Goal: Information Seeking & Learning: Learn about a topic

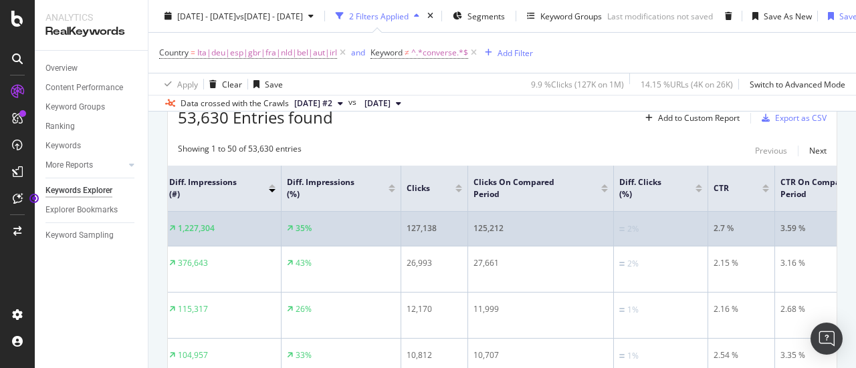
scroll to position [0, 681]
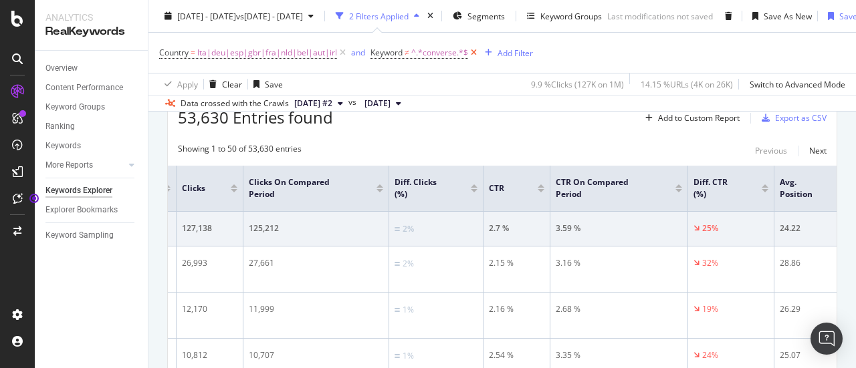
click at [473, 53] on icon at bounding box center [473, 52] width 11 height 13
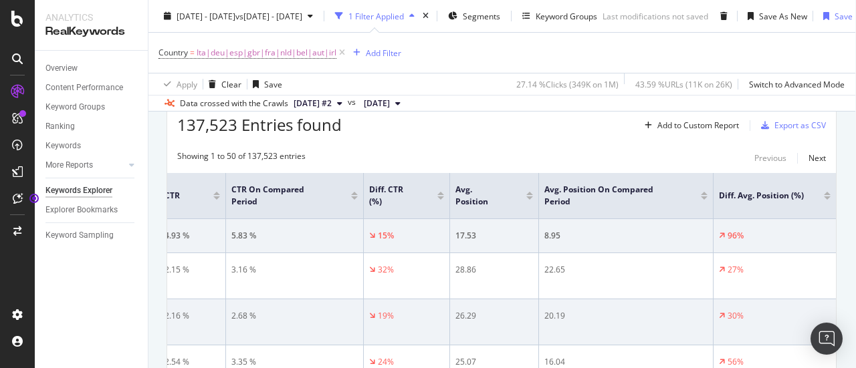
scroll to position [229, 1]
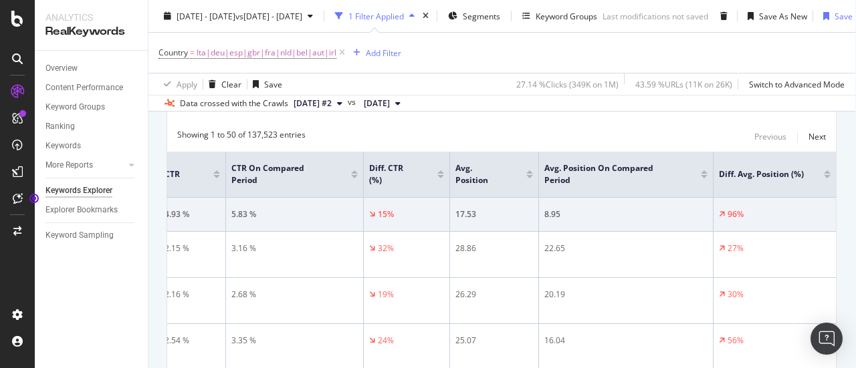
click at [703, 177] on div "Avg. Position On Compared Period" at bounding box center [625, 174] width 163 height 24
click at [701, 177] on div at bounding box center [704, 176] width 7 height 3
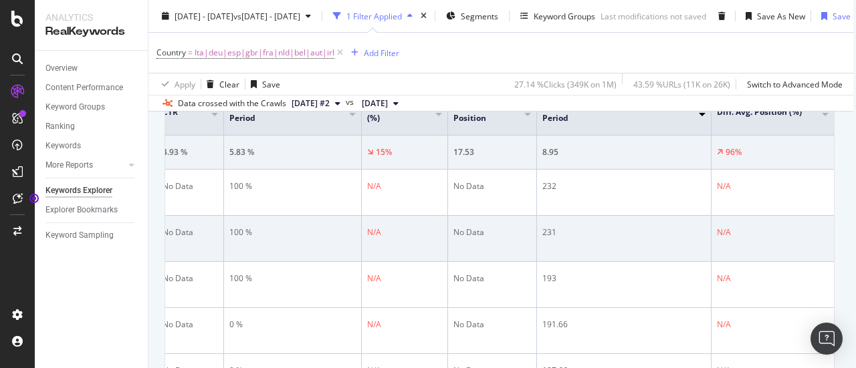
scroll to position [250, 80]
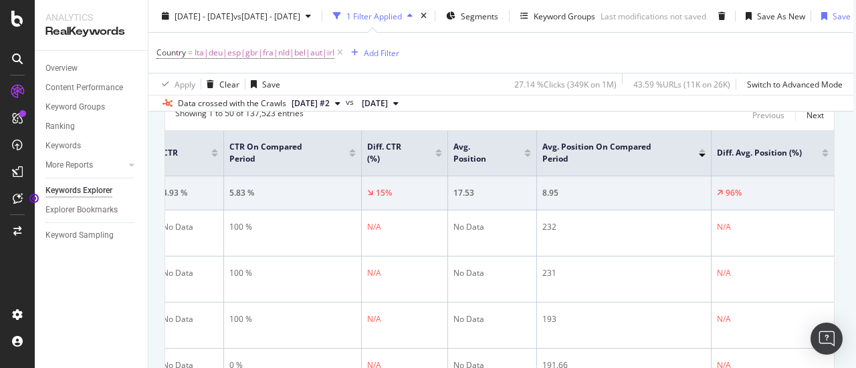
click at [699, 150] on div at bounding box center [702, 150] width 7 height 3
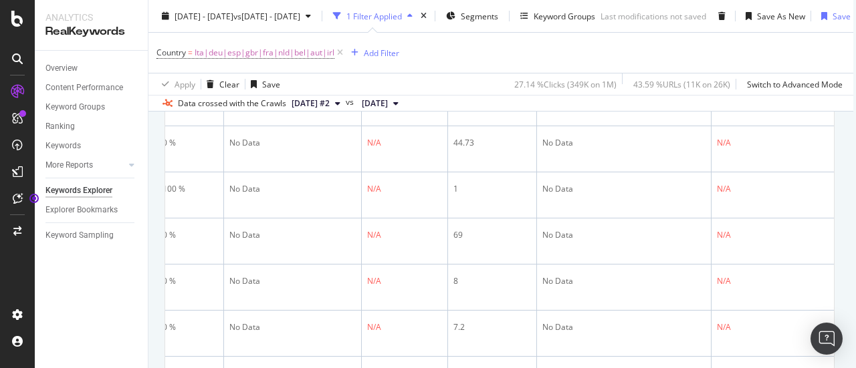
scroll to position [2190, 80]
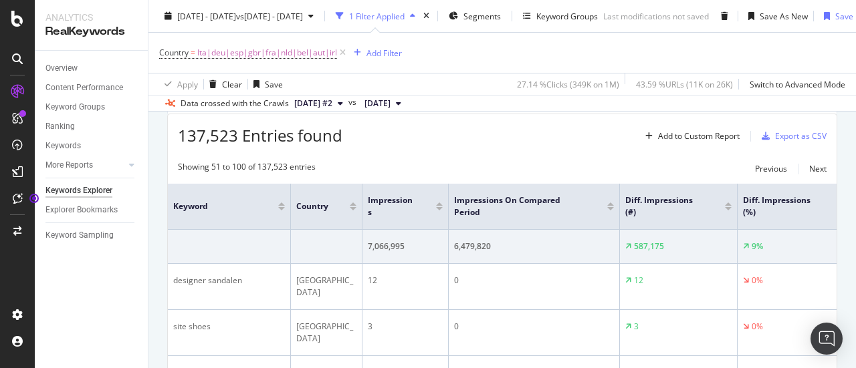
scroll to position [261, 0]
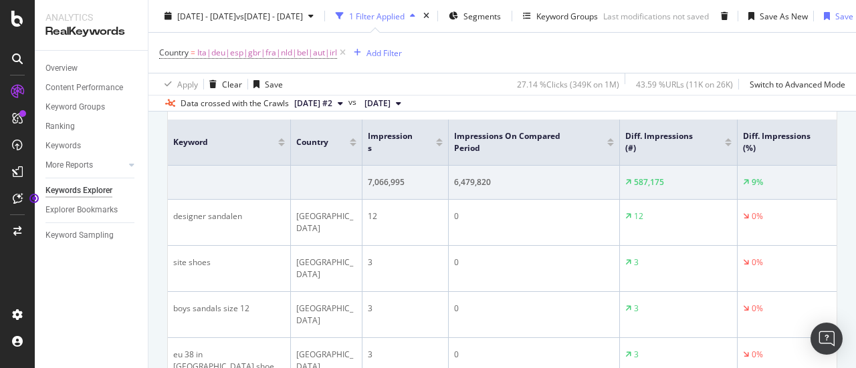
click at [439, 143] on div at bounding box center [439, 144] width 7 height 3
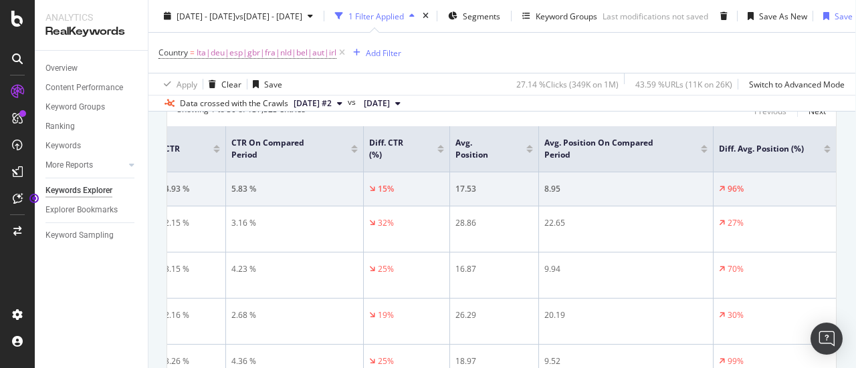
scroll to position [251, 1]
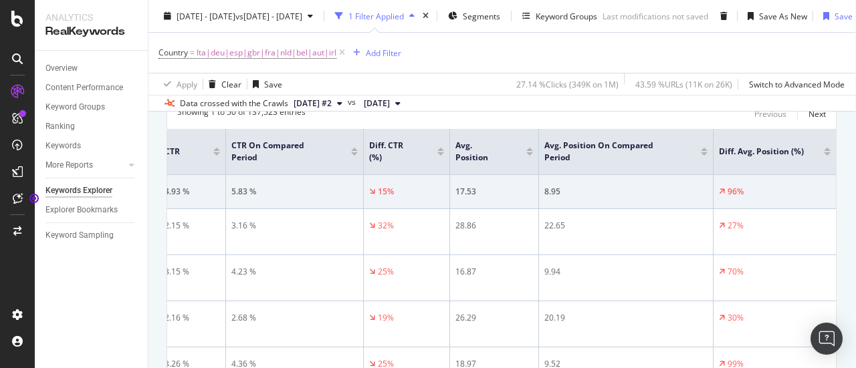
click at [701, 149] on div at bounding box center [704, 149] width 7 height 3
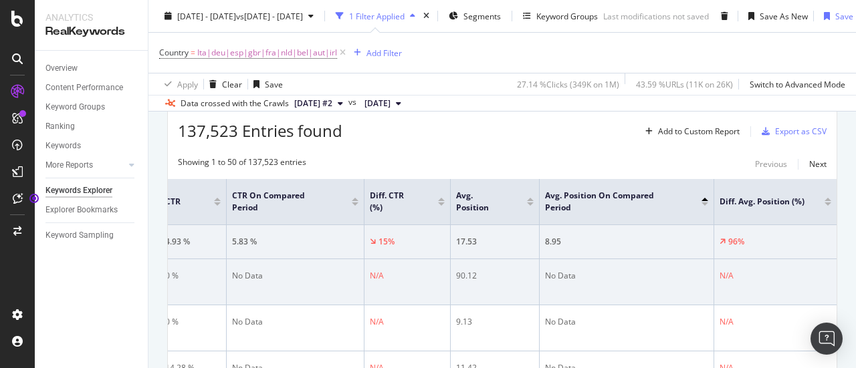
scroll to position [202, 0]
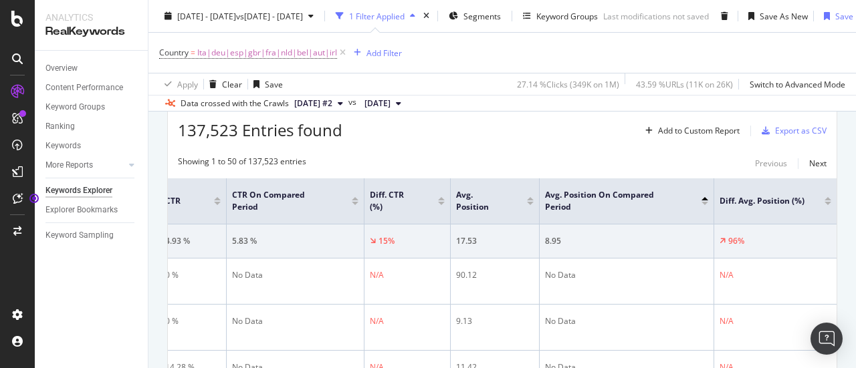
click at [701, 202] on div at bounding box center [704, 203] width 7 height 3
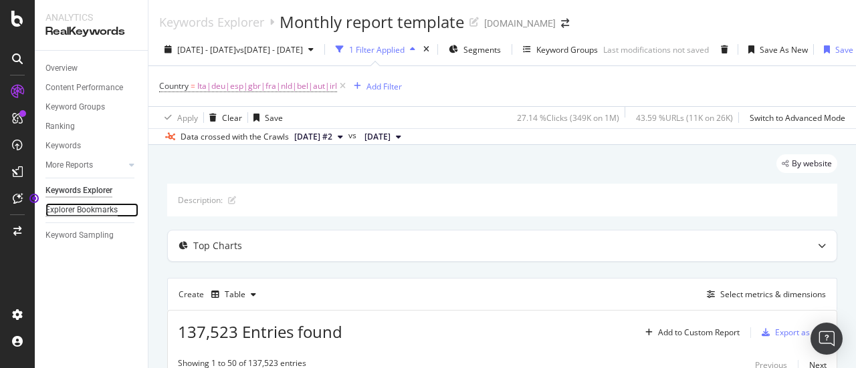
click at [75, 207] on div "Explorer Bookmarks" at bounding box center [81, 210] width 72 height 14
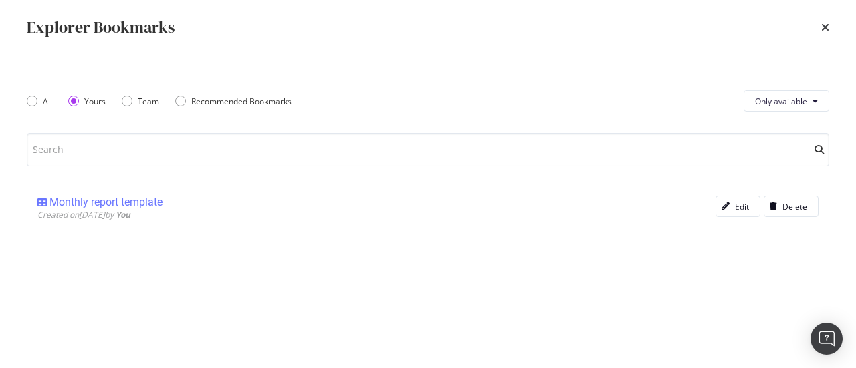
click at [146, 206] on div "Monthly report template" at bounding box center [105, 202] width 113 height 13
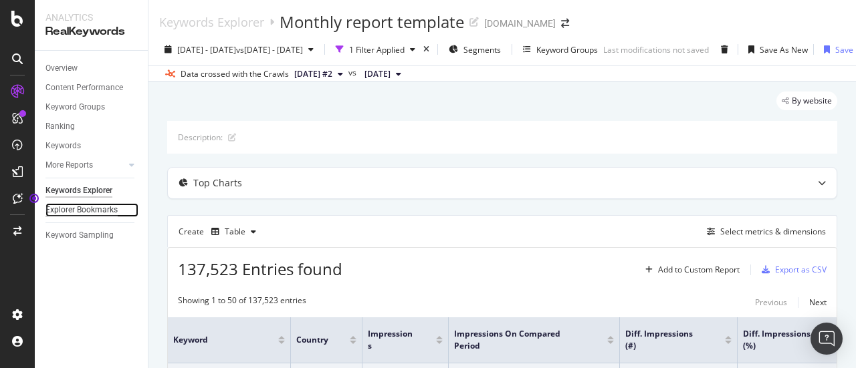
click at [95, 205] on div "Explorer Bookmarks" at bounding box center [81, 210] width 72 height 14
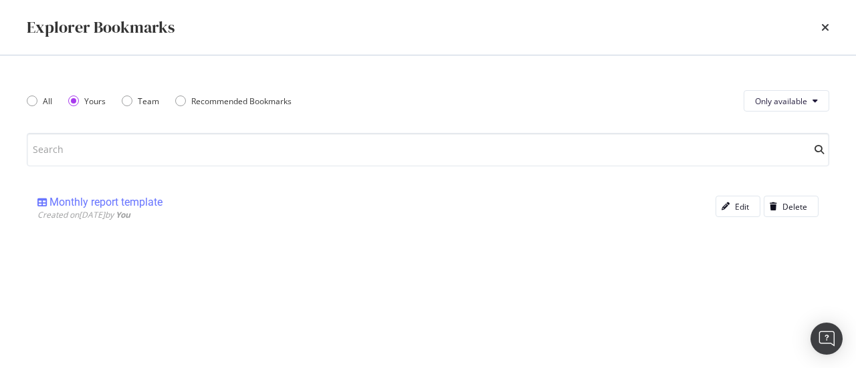
click at [104, 203] on div "Monthly report template" at bounding box center [105, 202] width 113 height 13
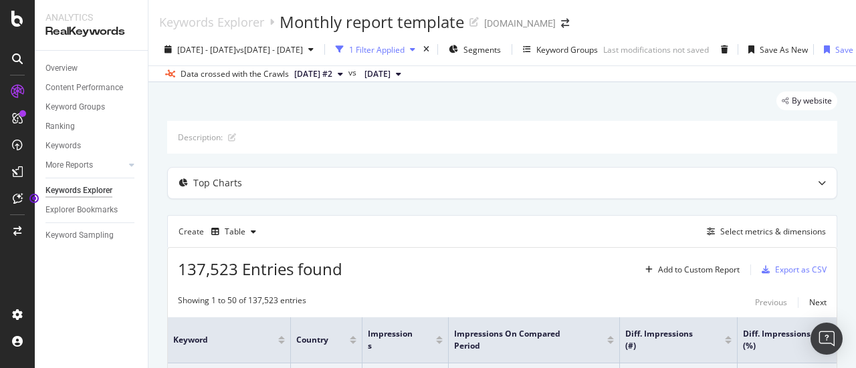
click at [405, 49] on div "1 Filter Applied" at bounding box center [376, 49] width 55 height 11
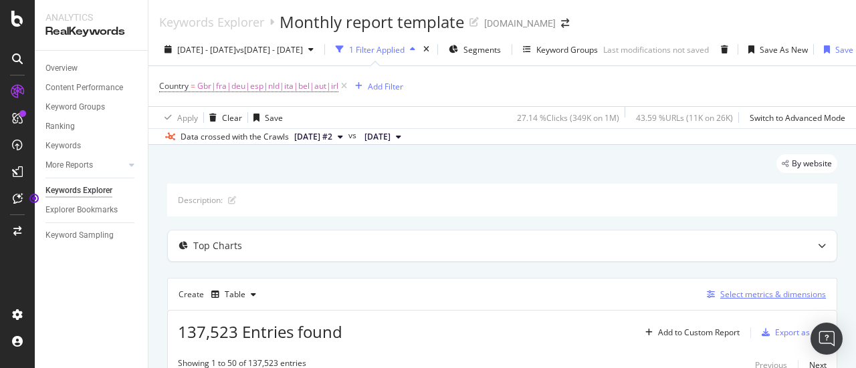
click at [746, 297] on div "Select metrics & dimensions" at bounding box center [773, 294] width 106 height 11
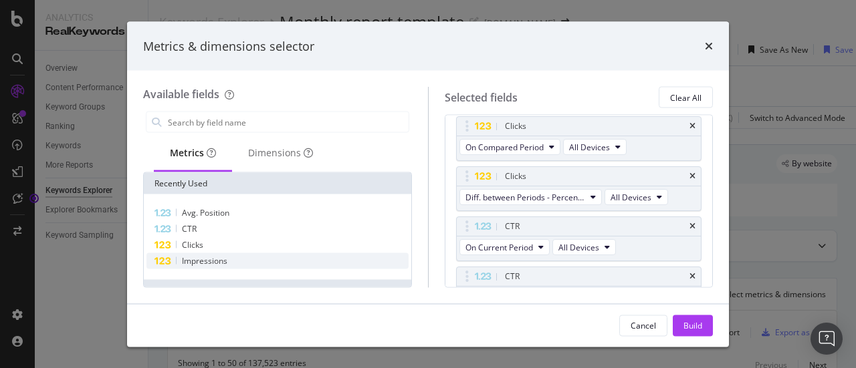
scroll to position [278, 0]
click at [291, 159] on div "Dimensions" at bounding box center [280, 152] width 65 height 13
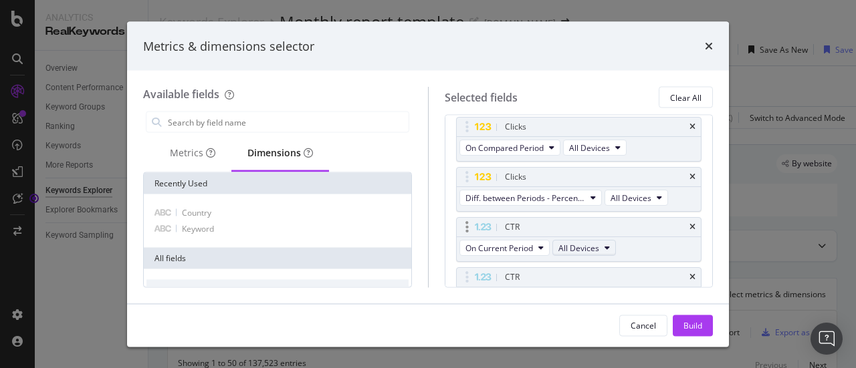
scroll to position [639, 0]
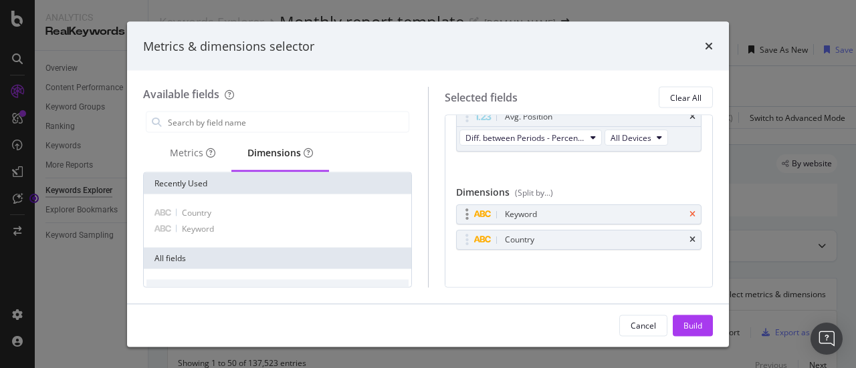
click at [689, 211] on icon "times" at bounding box center [692, 215] width 6 height 8
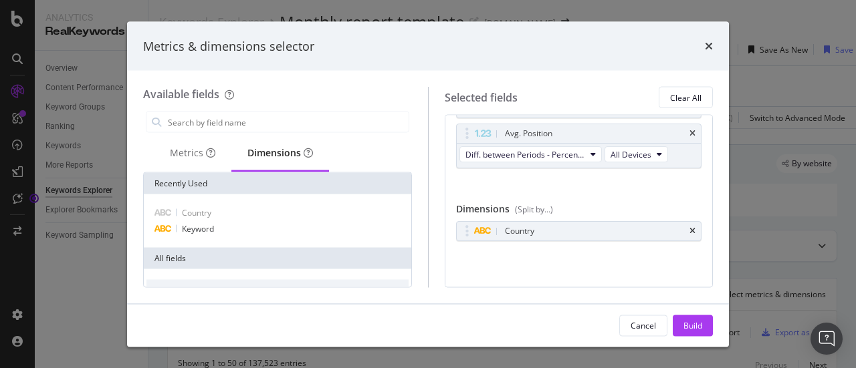
scroll to position [614, 0]
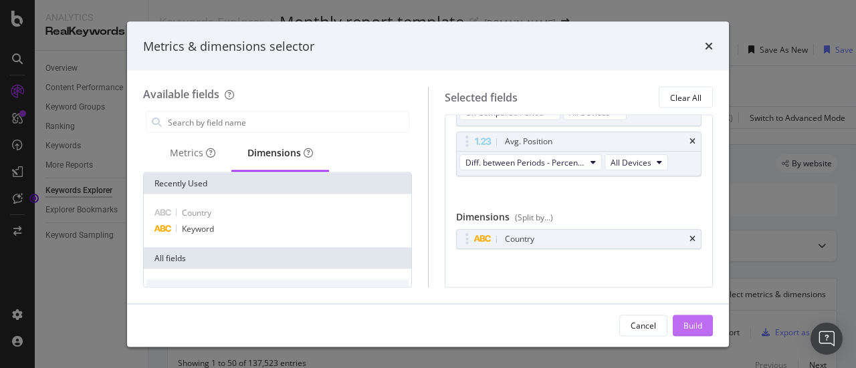
click at [690, 320] on div "Build" at bounding box center [692, 325] width 19 height 11
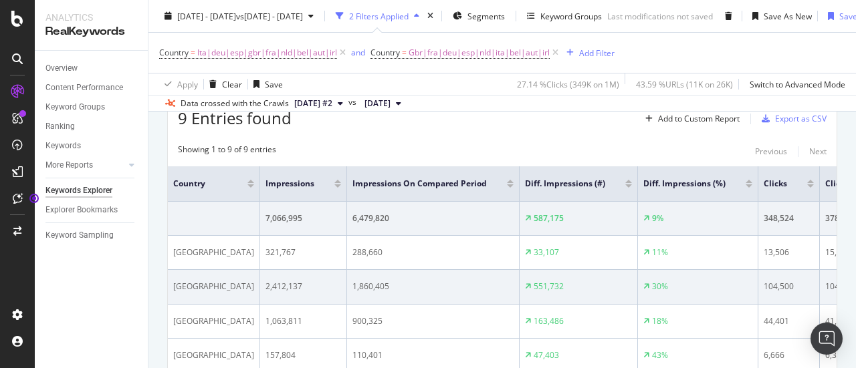
scroll to position [213, 0]
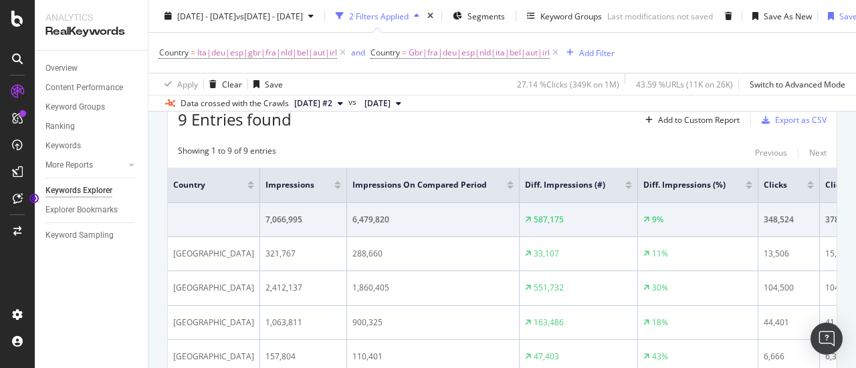
click at [87, 301] on div "Overview Content Performance Keyword Groups Ranking Keywords More Reports Count…" at bounding box center [91, 210] width 113 height 318
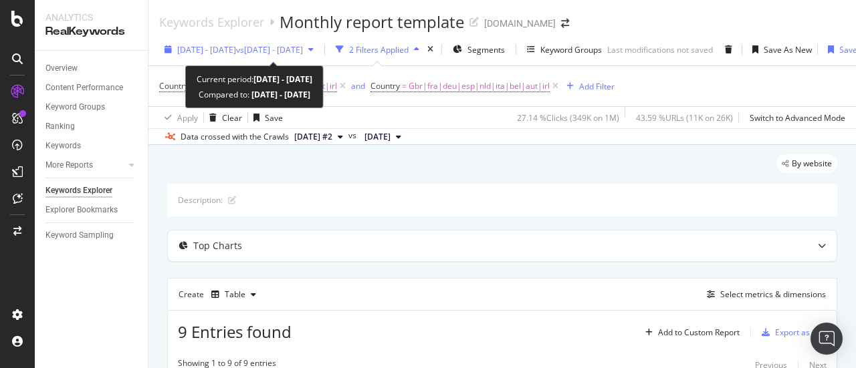
click at [264, 42] on div "[DATE] - [DATE] vs [DATE] - [DATE]" at bounding box center [239, 49] width 160 height 20
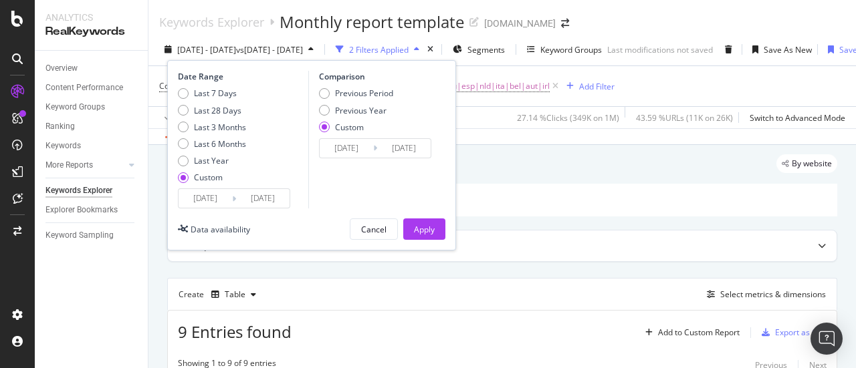
click at [207, 199] on input "[DATE]" at bounding box center [205, 198] width 53 height 19
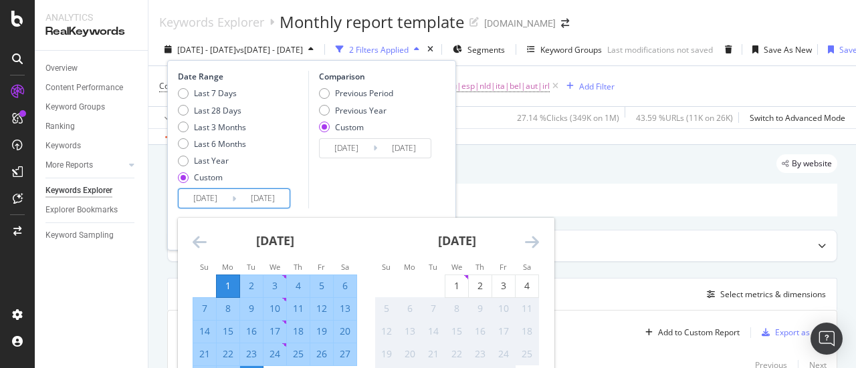
click at [199, 239] on icon "Move backward to switch to the previous month." at bounding box center [200, 242] width 14 height 16
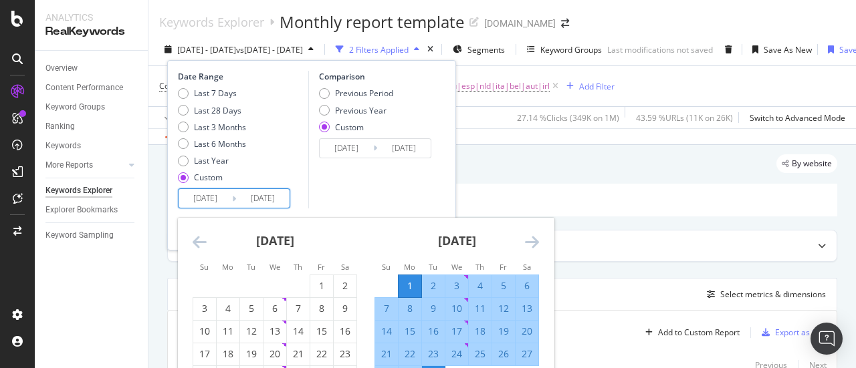
click at [199, 239] on icon "Move backward to switch to the previous month." at bounding box center [200, 242] width 14 height 16
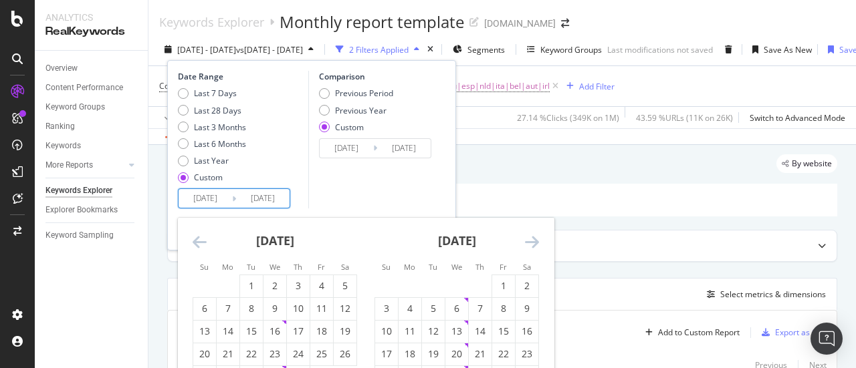
click at [199, 239] on icon "Move backward to switch to the previous month." at bounding box center [200, 242] width 14 height 16
click at [210, 290] on div "1" at bounding box center [204, 285] width 23 height 13
type input "[DATE]"
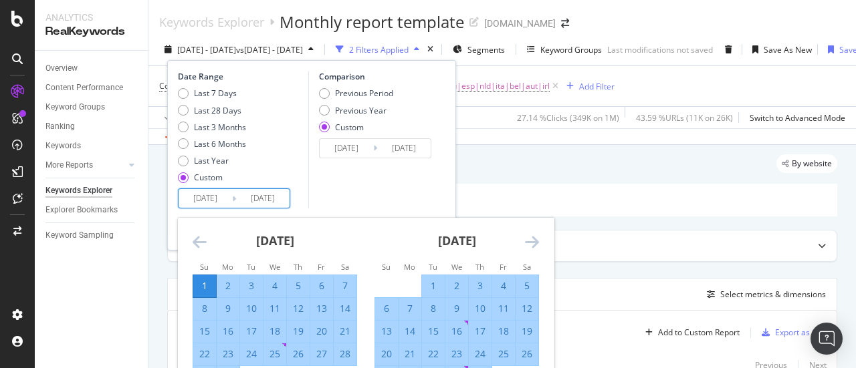
click at [530, 241] on icon "Move forward to switch to the next month." at bounding box center [532, 242] width 14 height 16
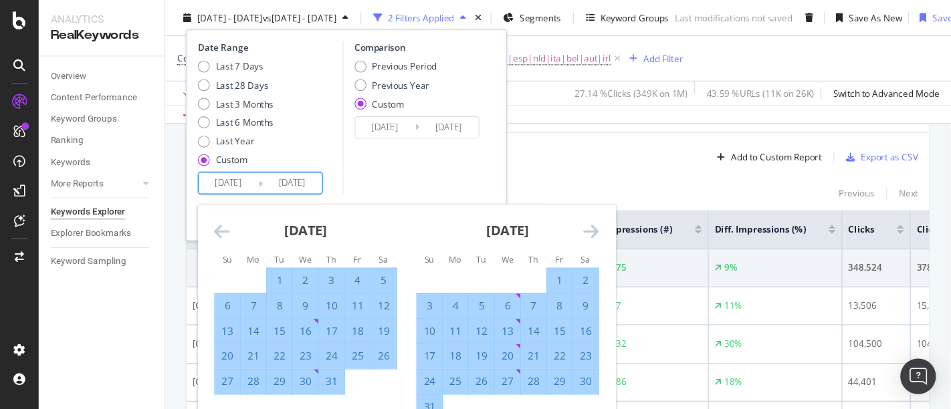
scroll to position [195, 0]
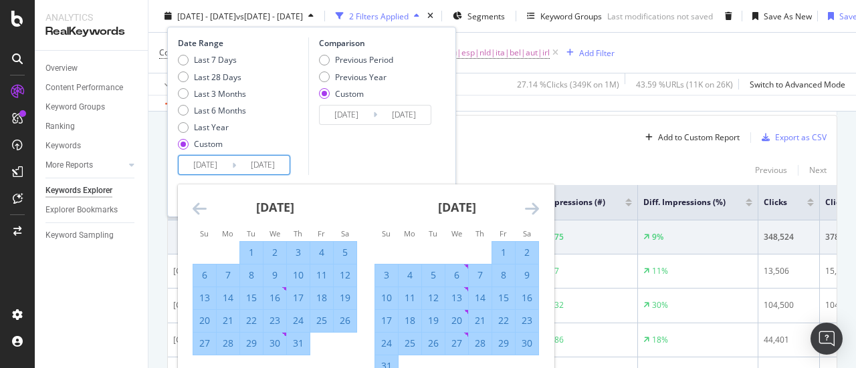
click at [532, 344] on div "30" at bounding box center [527, 343] width 23 height 13
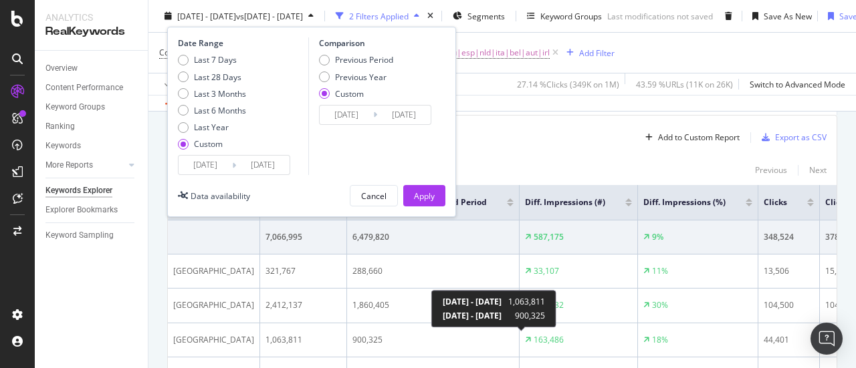
type input "[DATE]"
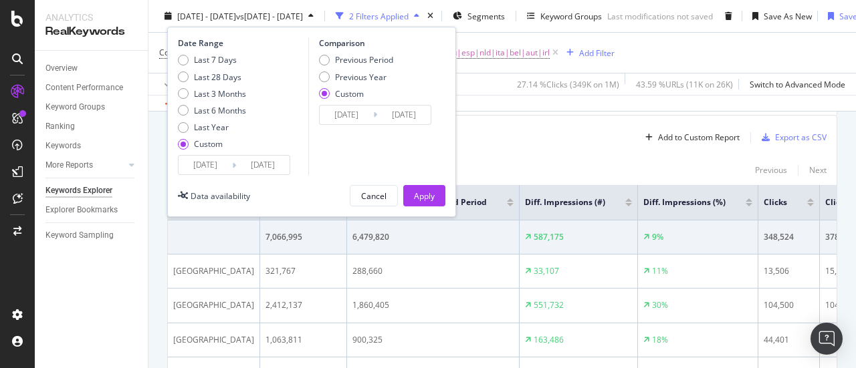
click at [345, 117] on input "[DATE]" at bounding box center [346, 115] width 53 height 19
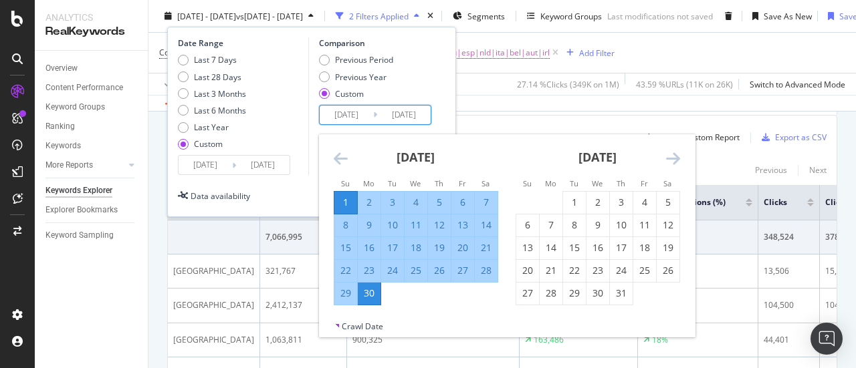
click at [340, 155] on icon "Move backward to switch to the previous month." at bounding box center [341, 158] width 14 height 16
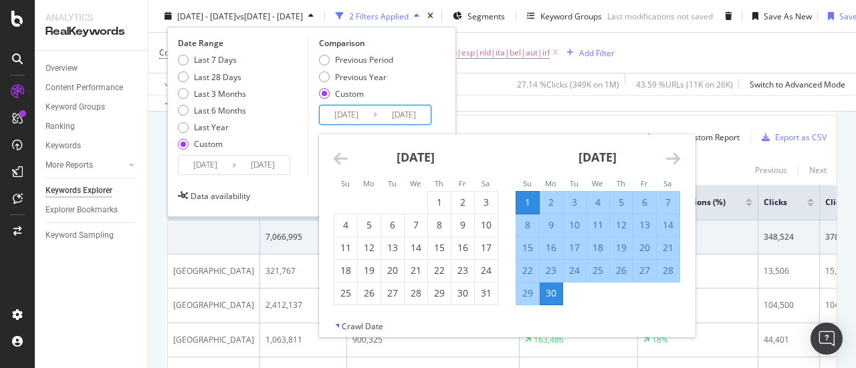
click at [340, 155] on icon "Move backward to switch to the previous month." at bounding box center [341, 158] width 14 height 16
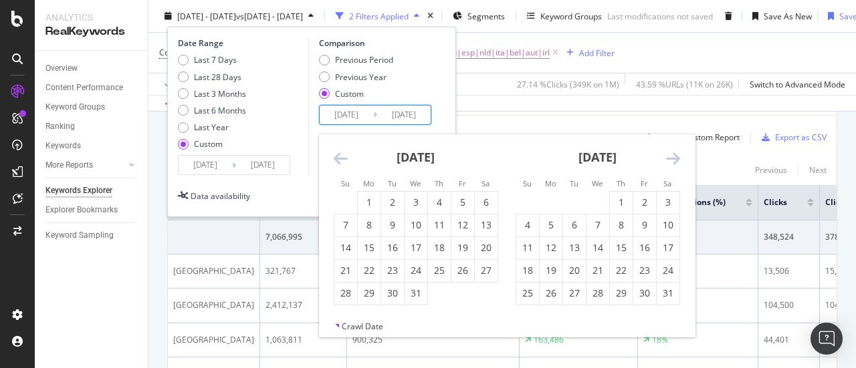
click at [340, 155] on icon "Move backward to switch to the previous month." at bounding box center [341, 158] width 14 height 16
click at [472, 204] on td "Calendar" at bounding box center [462, 202] width 23 height 23
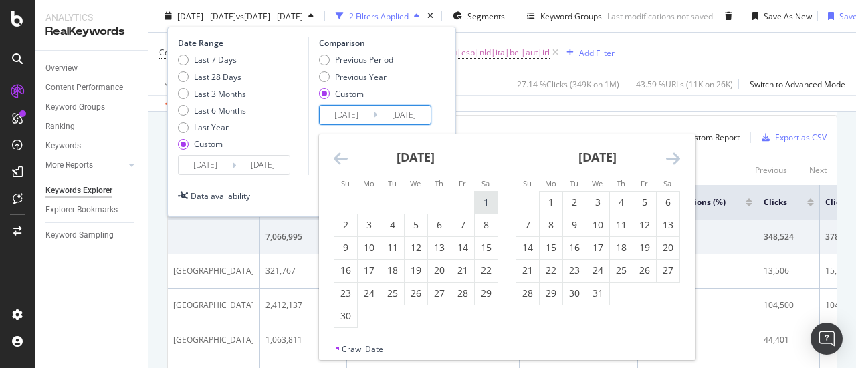
click at [485, 204] on div "1" at bounding box center [486, 202] width 23 height 13
type input "[DATE]"
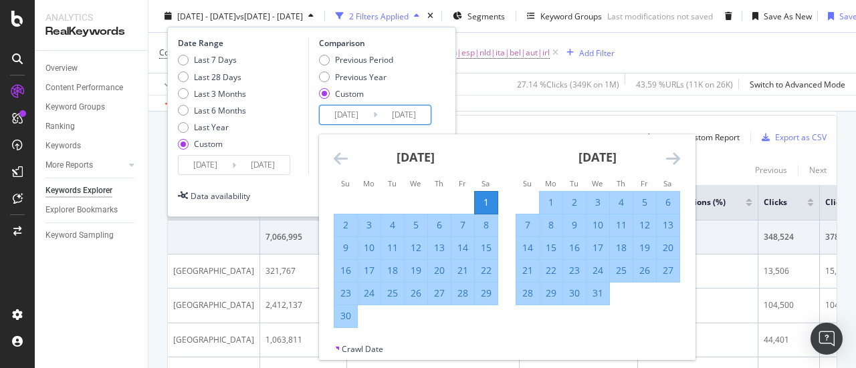
click at [671, 157] on icon "Move forward to switch to the next month." at bounding box center [673, 158] width 14 height 16
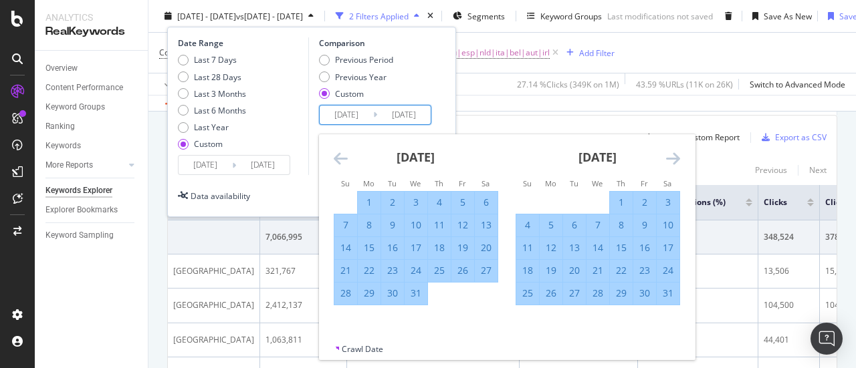
click at [663, 298] on div "31" at bounding box center [668, 293] width 23 height 13
type input "[DATE]"
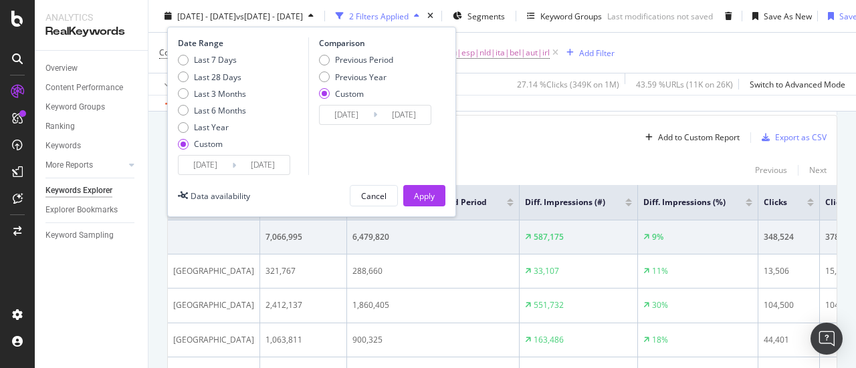
click at [269, 160] on input "[DATE]" at bounding box center [262, 165] width 53 height 19
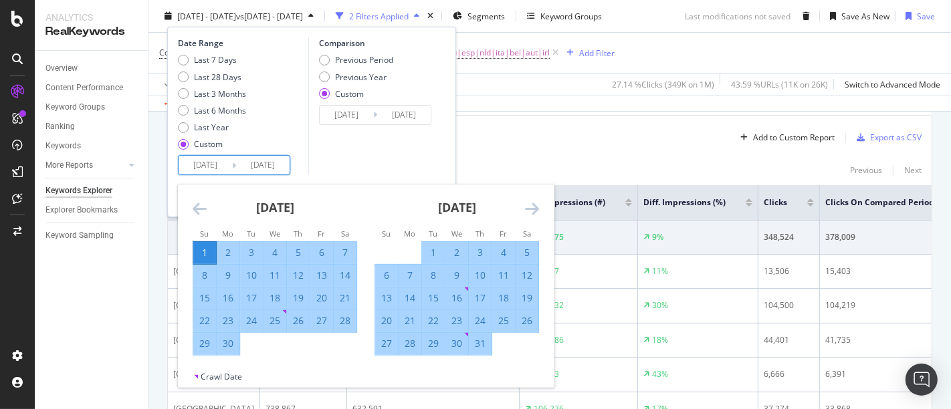
scroll to position [195, 0]
click at [536, 207] on icon "Move forward to switch to the next month." at bounding box center [532, 209] width 14 height 16
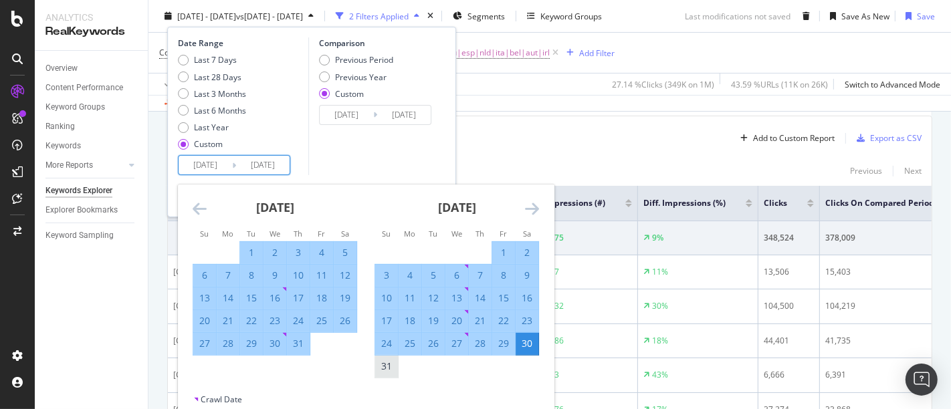
click at [387, 368] on div "31" at bounding box center [386, 366] width 23 height 13
type input "[DATE]"
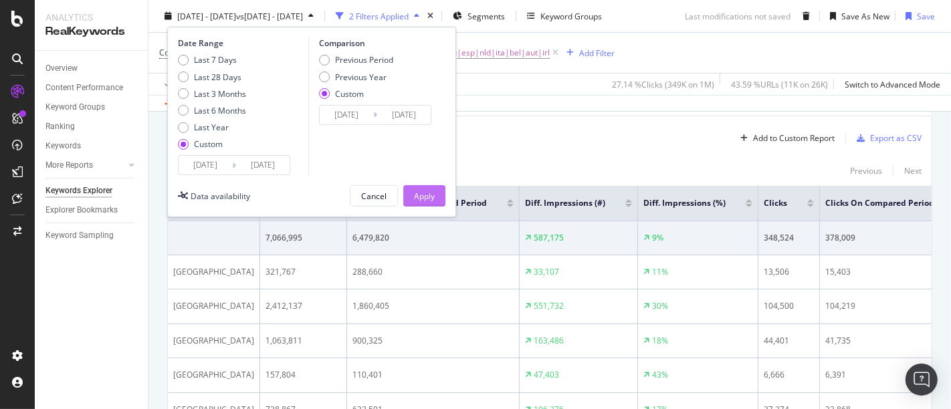
click at [420, 195] on div "Apply" at bounding box center [424, 195] width 21 height 11
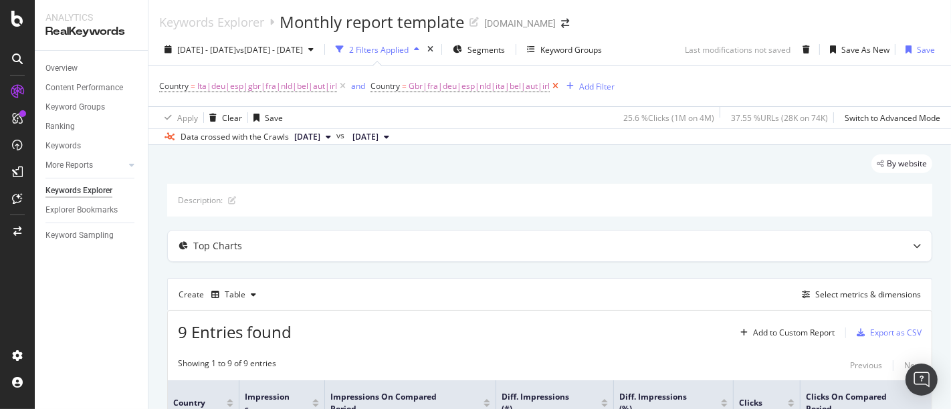
click at [557, 88] on icon at bounding box center [555, 86] width 11 height 13
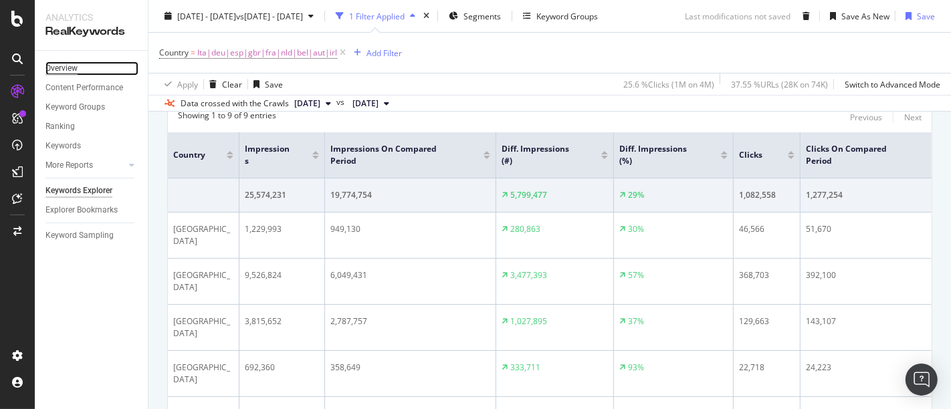
click at [74, 66] on div "Overview" at bounding box center [61, 69] width 32 height 14
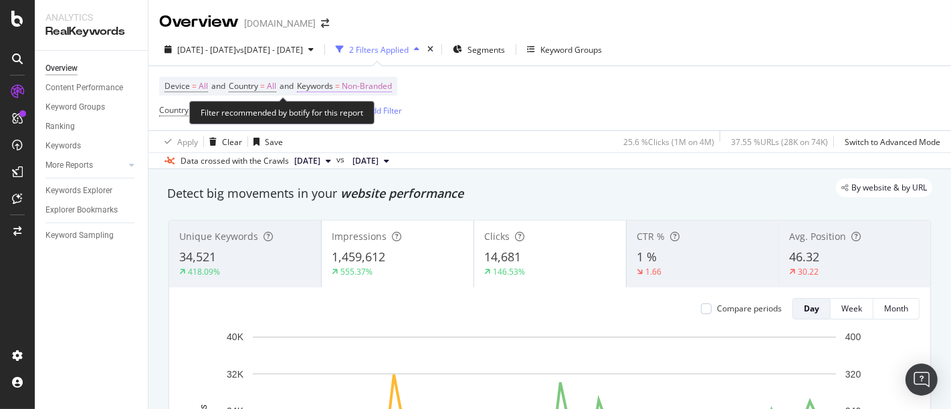
click at [376, 90] on span "Non-Branded" at bounding box center [367, 86] width 50 height 19
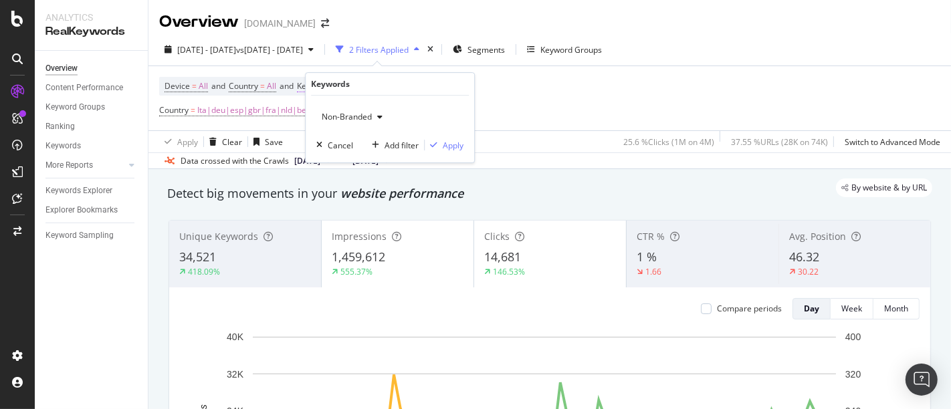
click at [376, 90] on div "Keywords" at bounding box center [390, 84] width 158 height 23
click at [364, 116] on span "Non-Branded" at bounding box center [343, 116] width 55 height 11
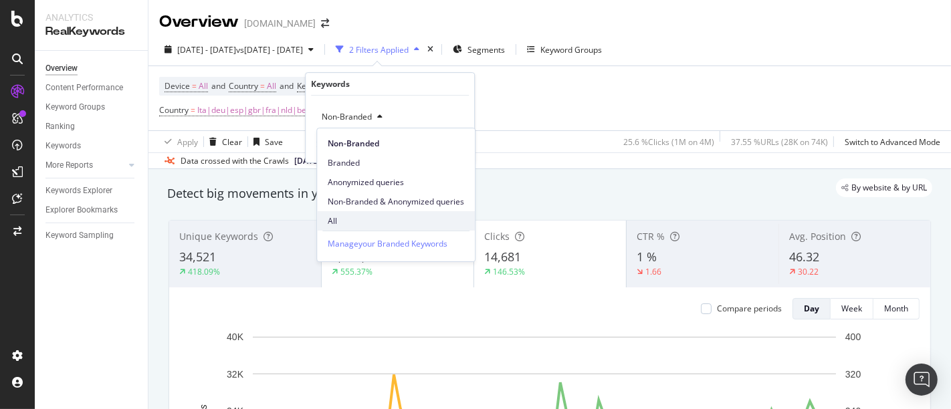
click at [345, 217] on span "All" at bounding box center [396, 221] width 136 height 12
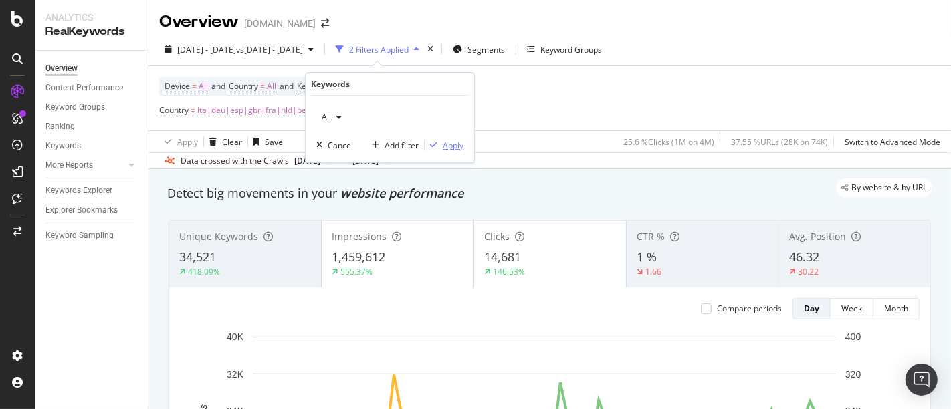
click at [448, 147] on div "Apply" at bounding box center [453, 145] width 21 height 11
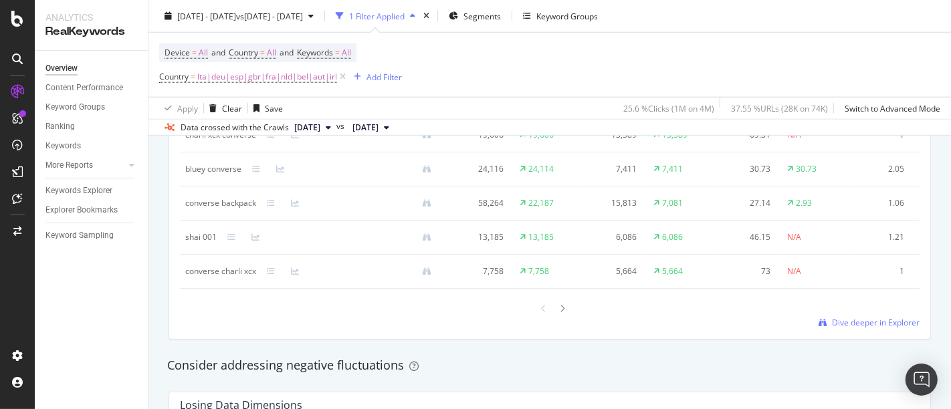
scroll to position [1335, 0]
click at [560, 313] on icon at bounding box center [562, 309] width 5 height 8
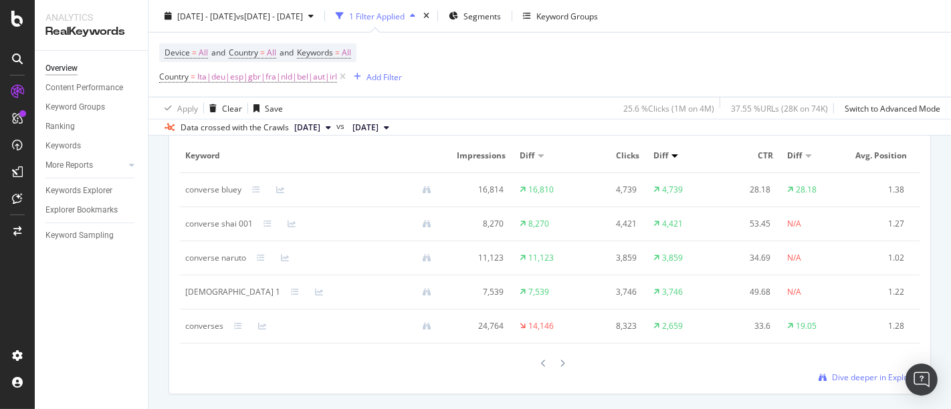
scroll to position [1294, 0]
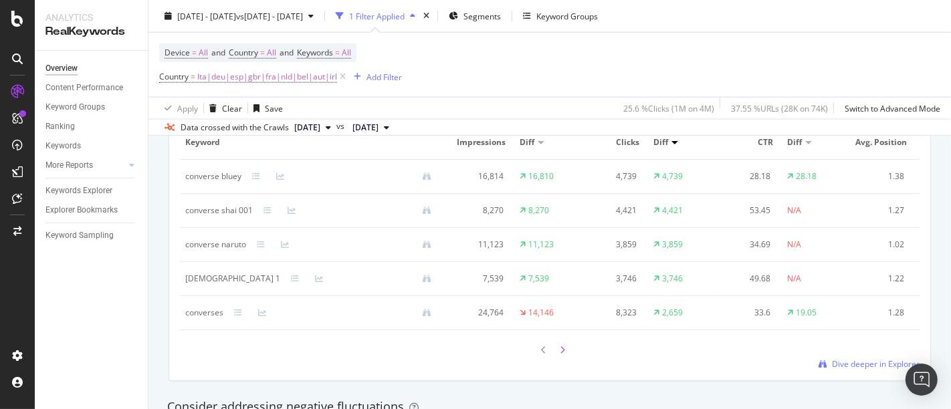
click at [556, 350] on div at bounding box center [562, 350] width 12 height 18
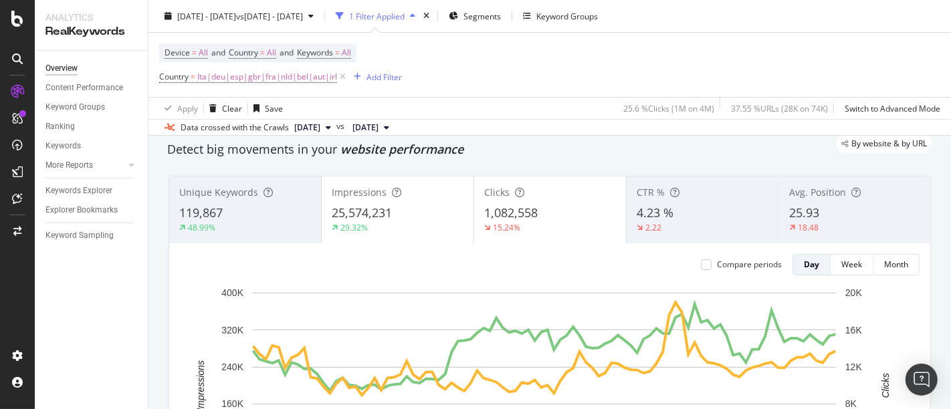
scroll to position [0, 0]
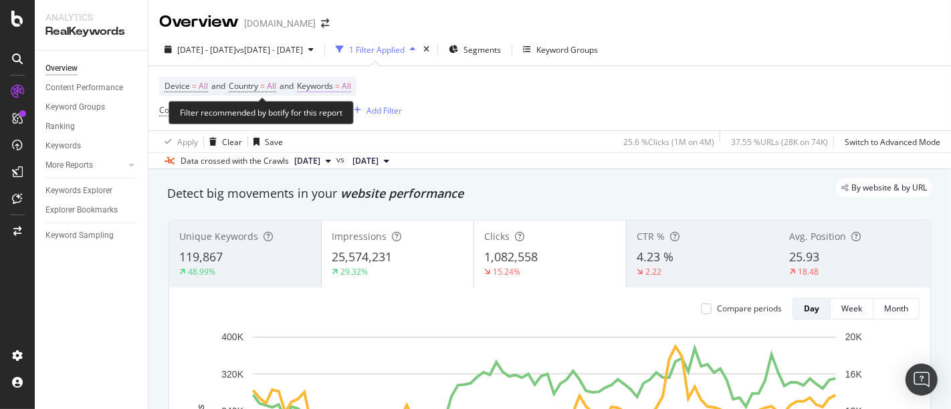
click at [340, 81] on span "=" at bounding box center [337, 85] width 5 height 11
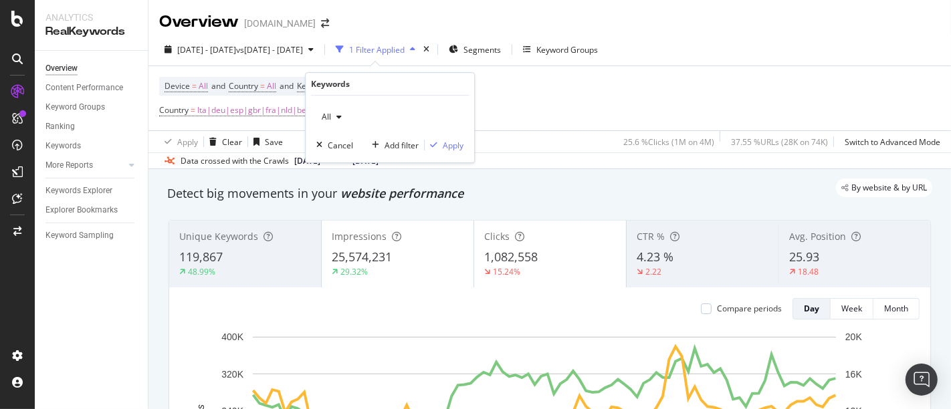
click at [333, 110] on div "All" at bounding box center [331, 117] width 31 height 20
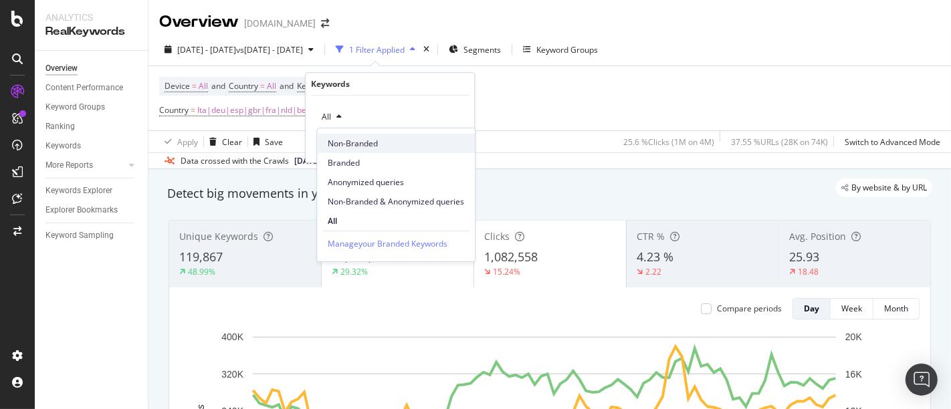
click at [349, 144] on span "Non-Branded" at bounding box center [396, 144] width 136 height 12
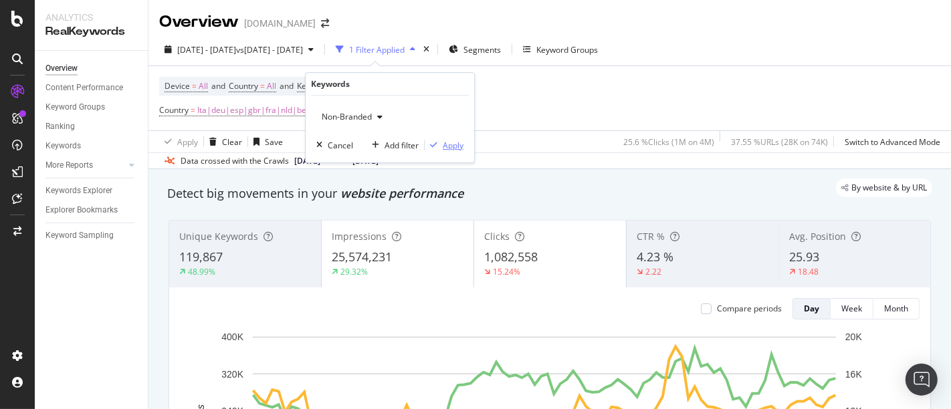
click at [449, 147] on div "Apply" at bounding box center [453, 145] width 21 height 11
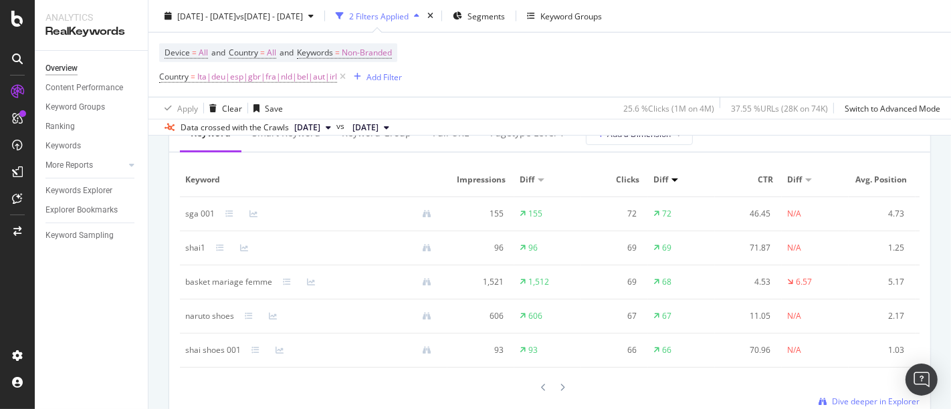
scroll to position [1257, 0]
click at [560, 368] on icon at bounding box center [562, 387] width 5 height 8
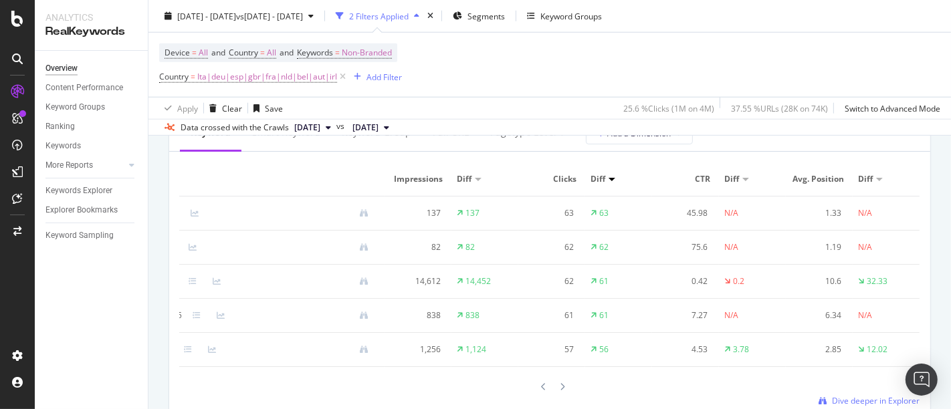
scroll to position [0, 0]
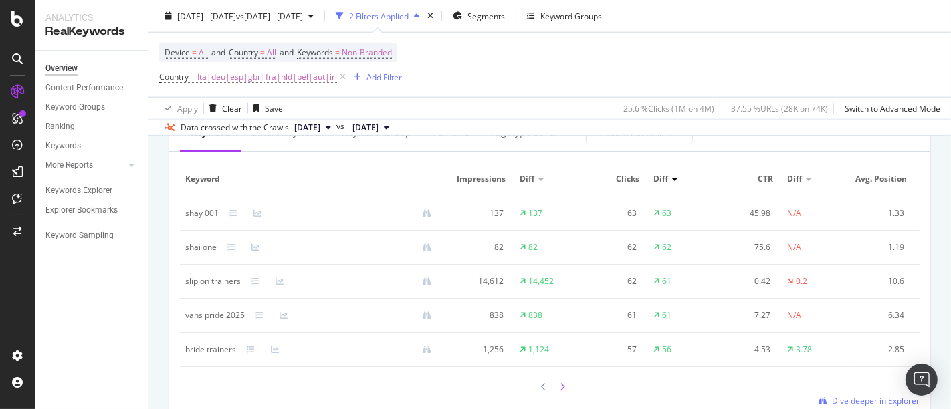
click at [560, 368] on icon at bounding box center [562, 387] width 5 height 8
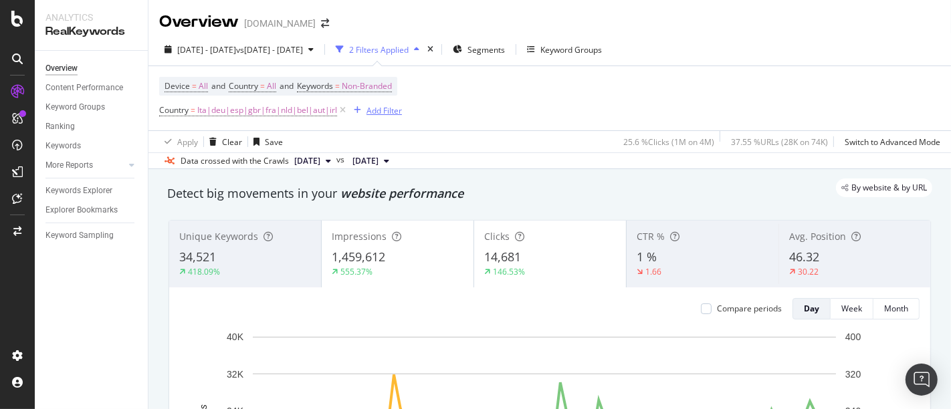
click at [386, 106] on div "Add Filter" at bounding box center [383, 110] width 35 height 11
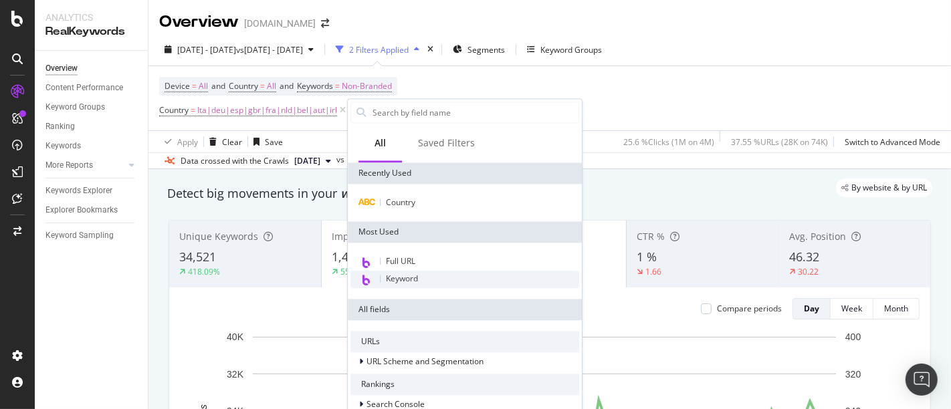
click at [423, 283] on div "Keyword" at bounding box center [464, 279] width 229 height 17
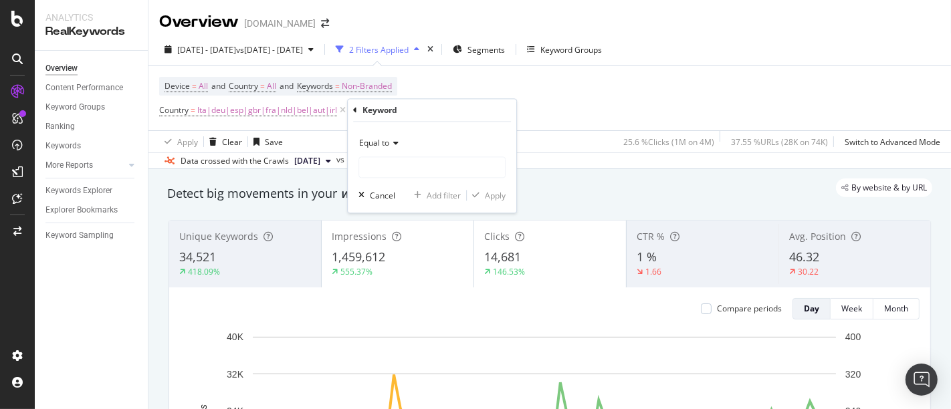
click at [386, 152] on div "Equal to" at bounding box center [431, 143] width 147 height 21
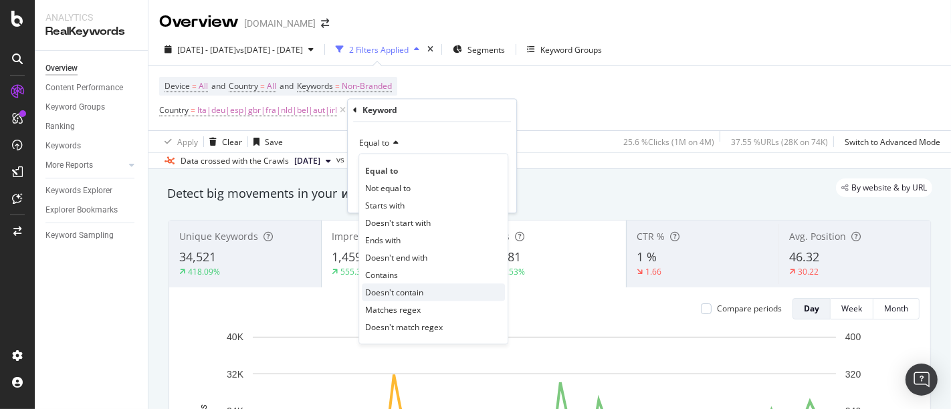
click at [408, 293] on span "Doesn't contain" at bounding box center [394, 292] width 58 height 11
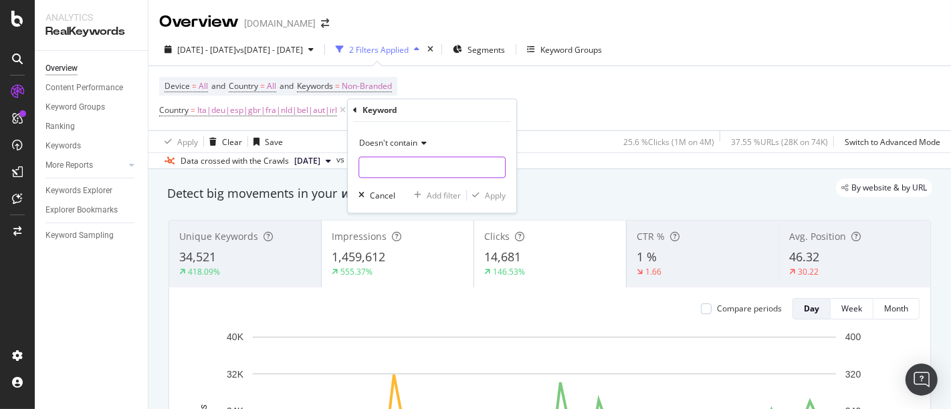
click at [428, 171] on input "text" at bounding box center [432, 167] width 146 height 21
type input "shai"
click at [489, 192] on div "Apply" at bounding box center [495, 195] width 21 height 11
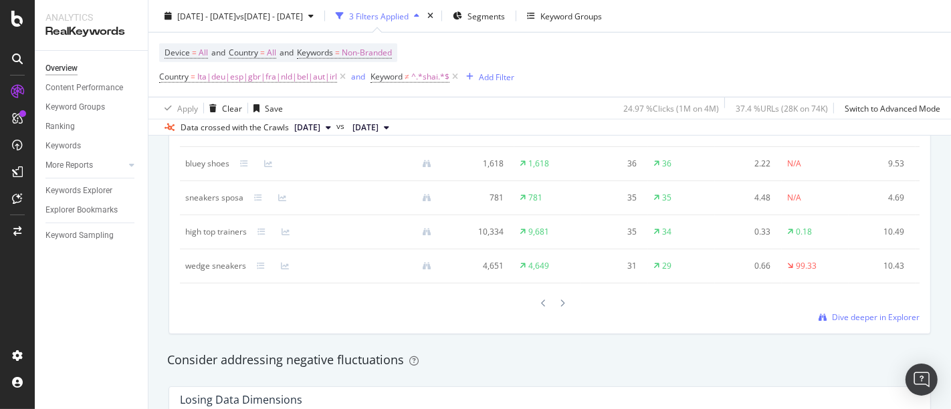
scroll to position [1349, 0]
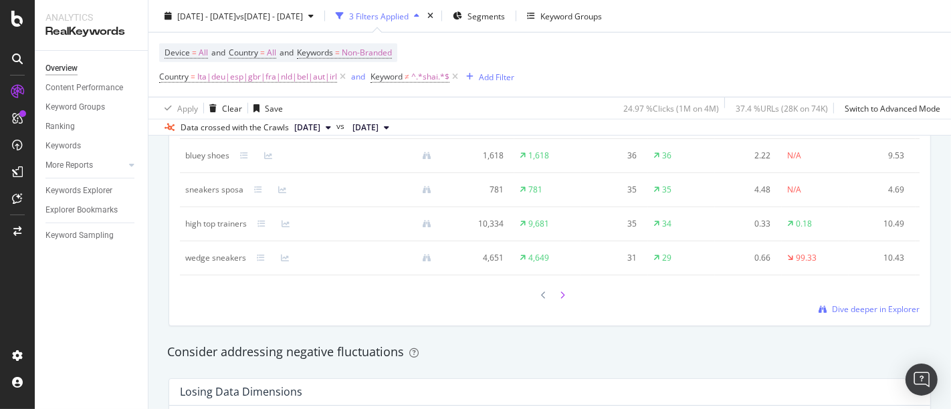
click at [560, 300] on icon at bounding box center [562, 296] width 5 height 8
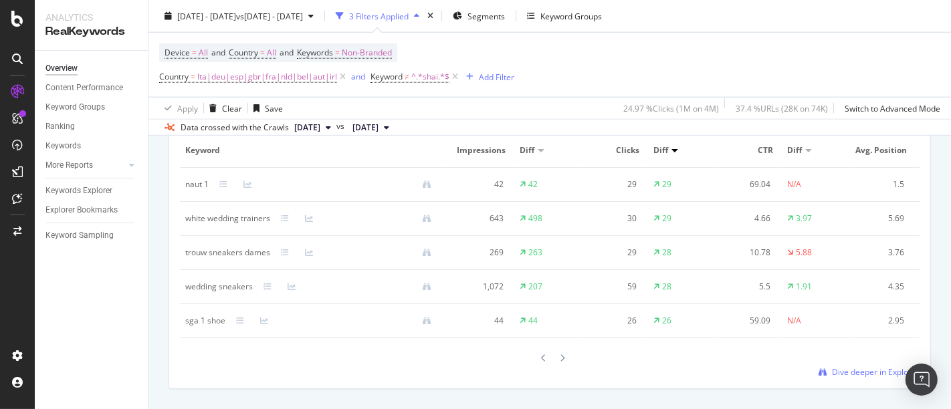
scroll to position [1286, 0]
click at [560, 362] on icon at bounding box center [562, 358] width 5 height 8
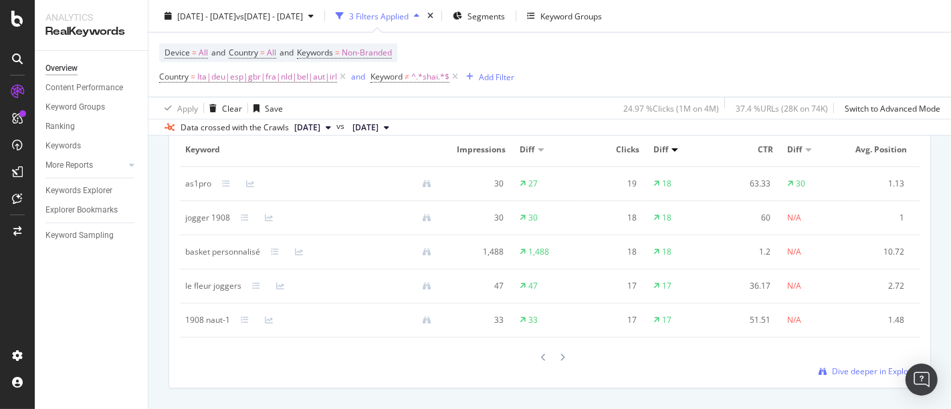
click at [560, 362] on icon at bounding box center [562, 358] width 5 height 8
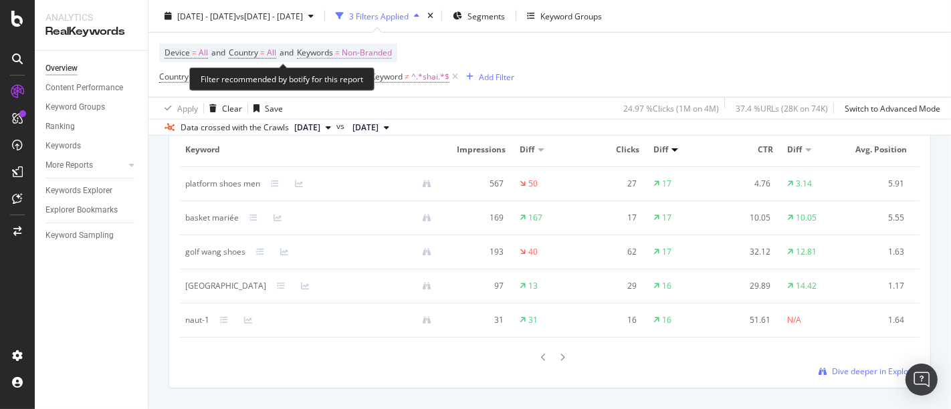
click at [389, 47] on span "Non-Branded" at bounding box center [367, 52] width 50 height 19
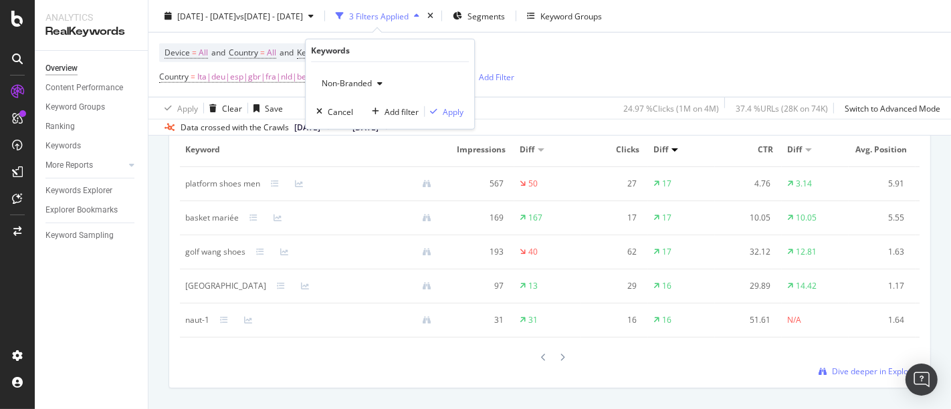
click at [374, 82] on div "button" at bounding box center [380, 84] width 16 height 8
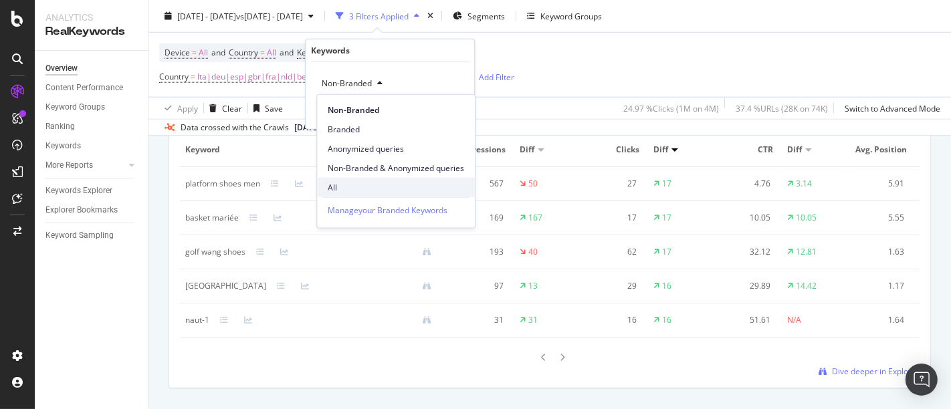
click at [351, 184] on span "All" at bounding box center [396, 187] width 136 height 12
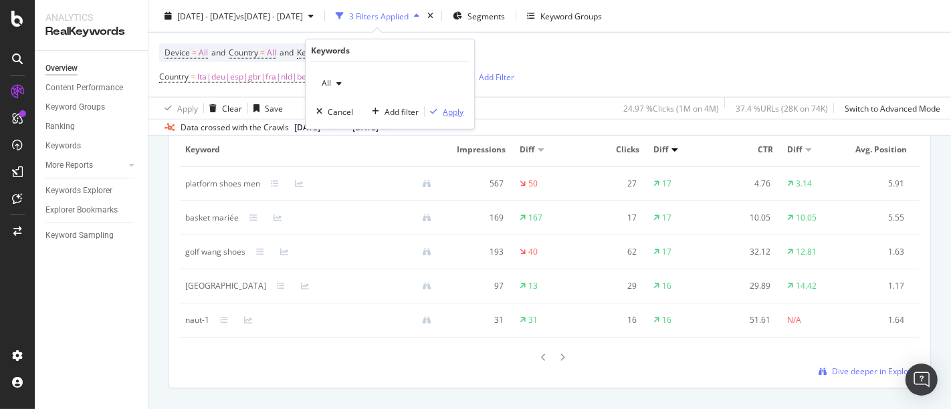
click at [458, 111] on div "Apply" at bounding box center [453, 111] width 21 height 11
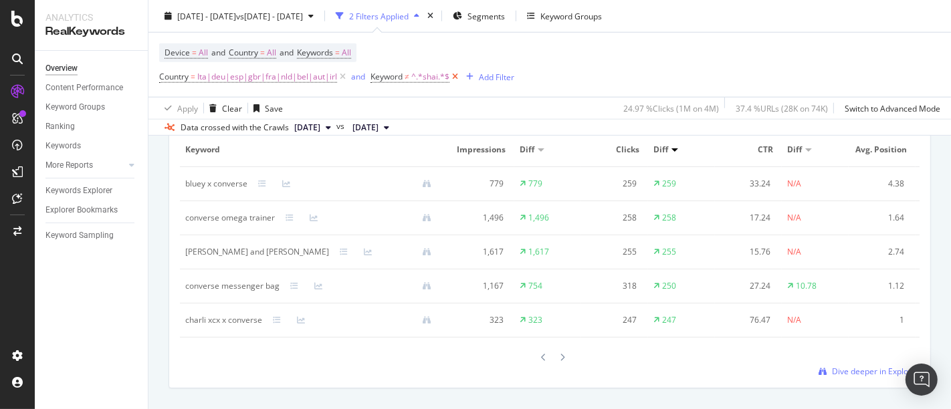
click at [451, 77] on icon at bounding box center [454, 76] width 11 height 13
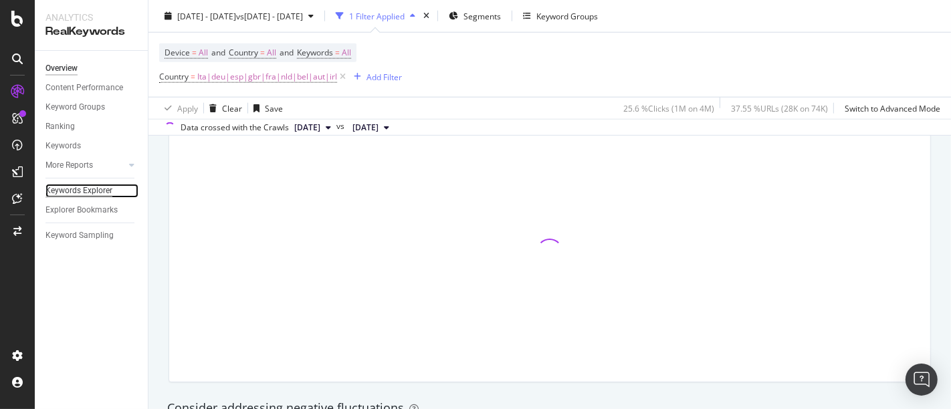
click at [80, 191] on div "Keywords Explorer" at bounding box center [78, 191] width 67 height 14
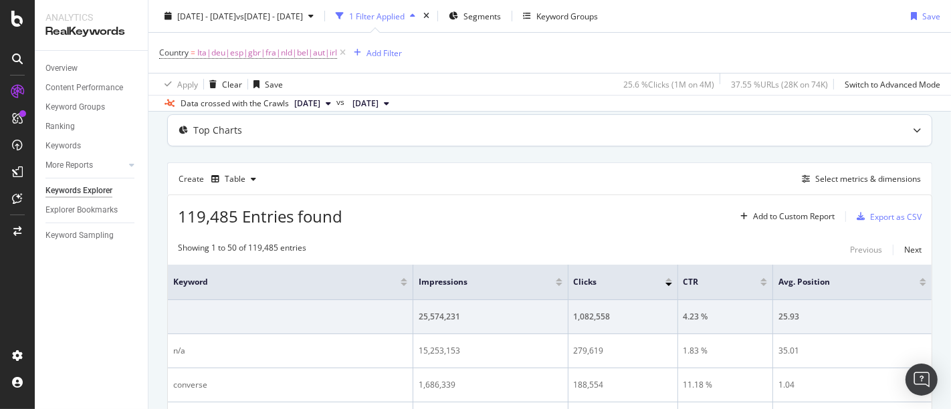
scroll to position [68, 0]
click at [816, 181] on div "Select metrics & dimensions" at bounding box center [868, 180] width 106 height 11
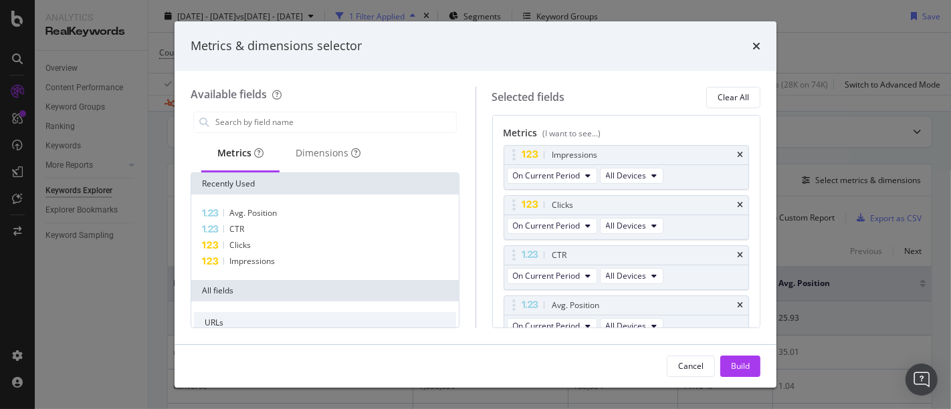
click at [101, 211] on div "Metrics & dimensions selector Available fields Metrics Dimensions Recently Used…" at bounding box center [475, 204] width 951 height 409
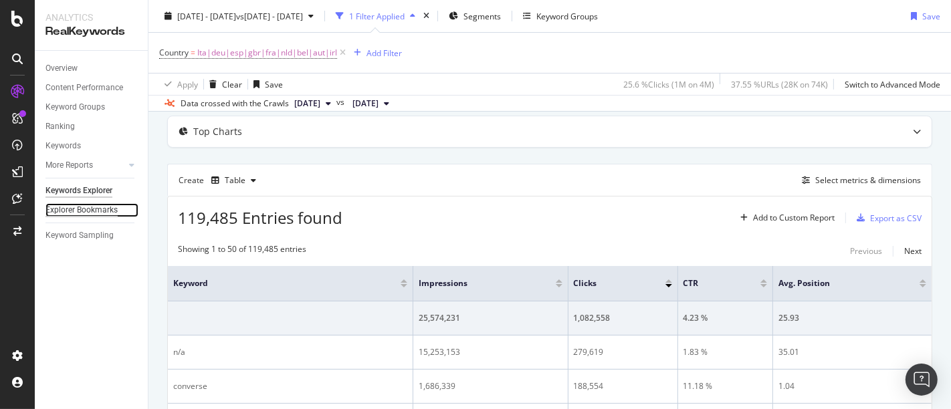
click at [92, 216] on div "Explorer Bookmarks" at bounding box center [81, 210] width 72 height 14
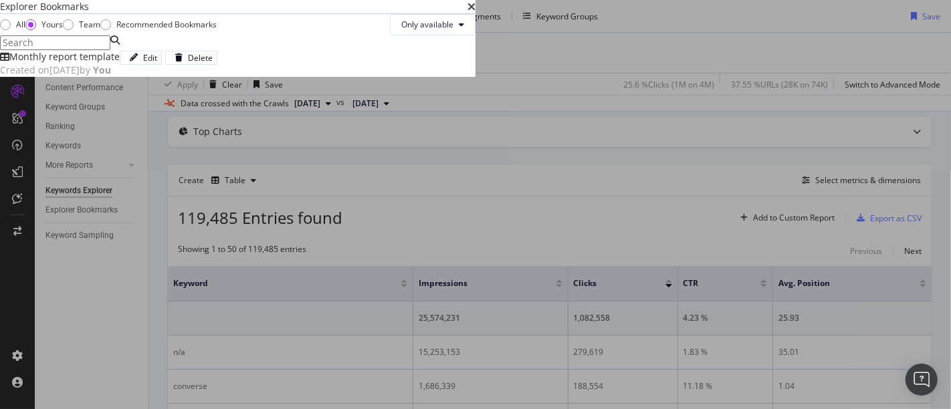
click at [111, 76] on span "Created on [DATE] by You" at bounding box center [55, 70] width 111 height 13
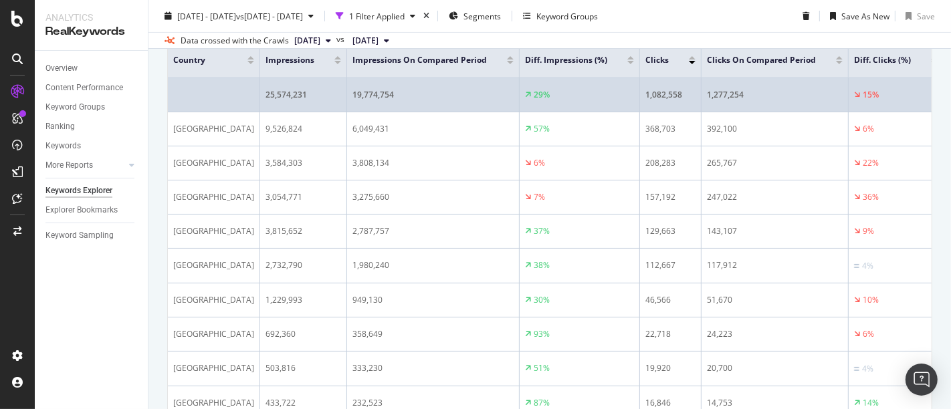
scroll to position [263, 0]
